Goal: Find contact information: Find contact information

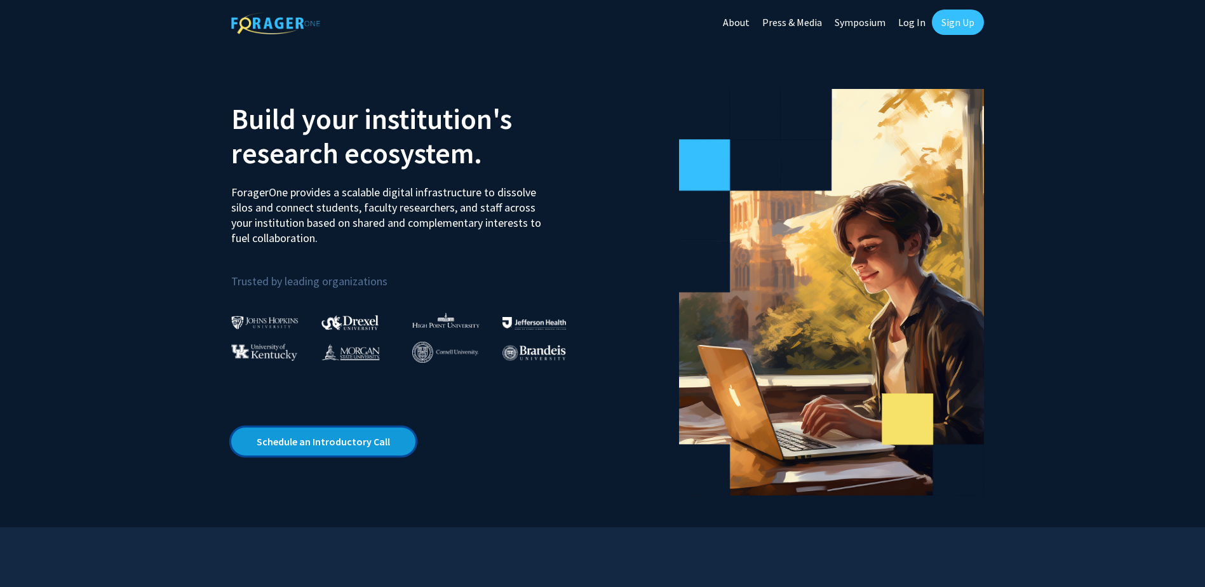
click at [375, 444] on link "Schedule an Introductory Call" at bounding box center [323, 442] width 184 height 28
click at [359, 449] on link "Schedule an Introductory Call" at bounding box center [323, 442] width 184 height 28
